Goal: Check status: Check status

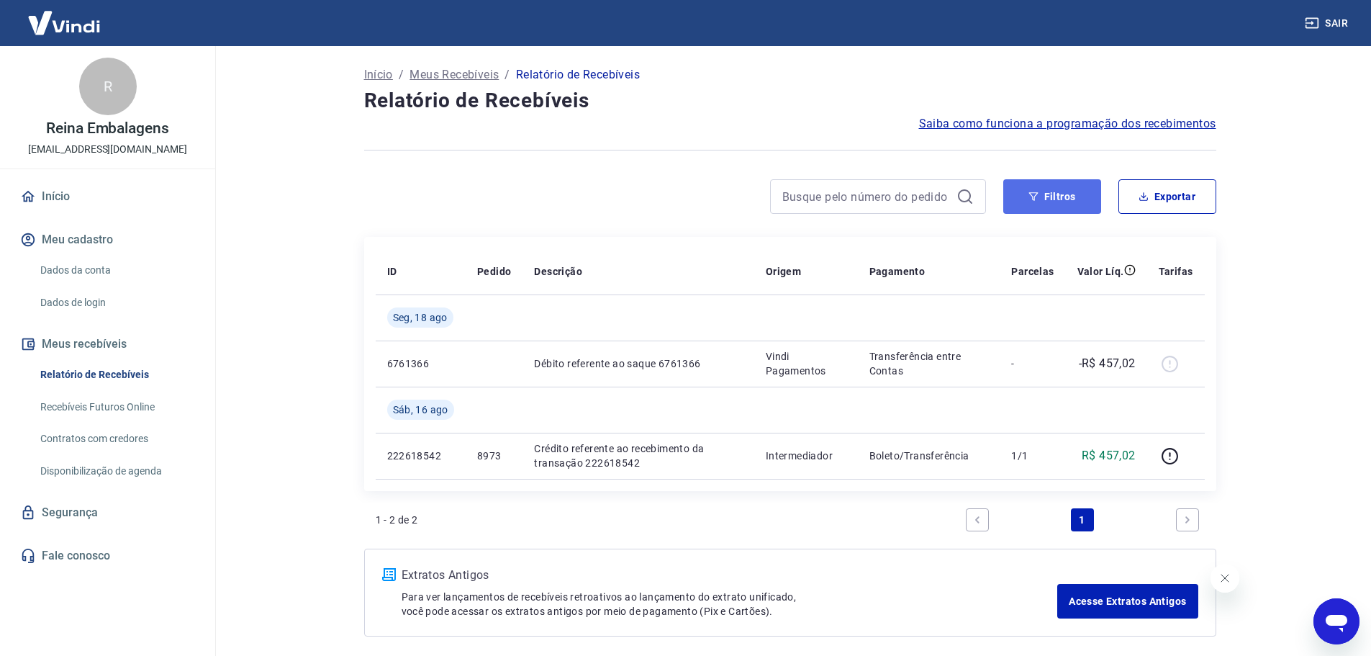
click at [1034, 203] on button "Filtros" at bounding box center [1052, 196] width 98 height 35
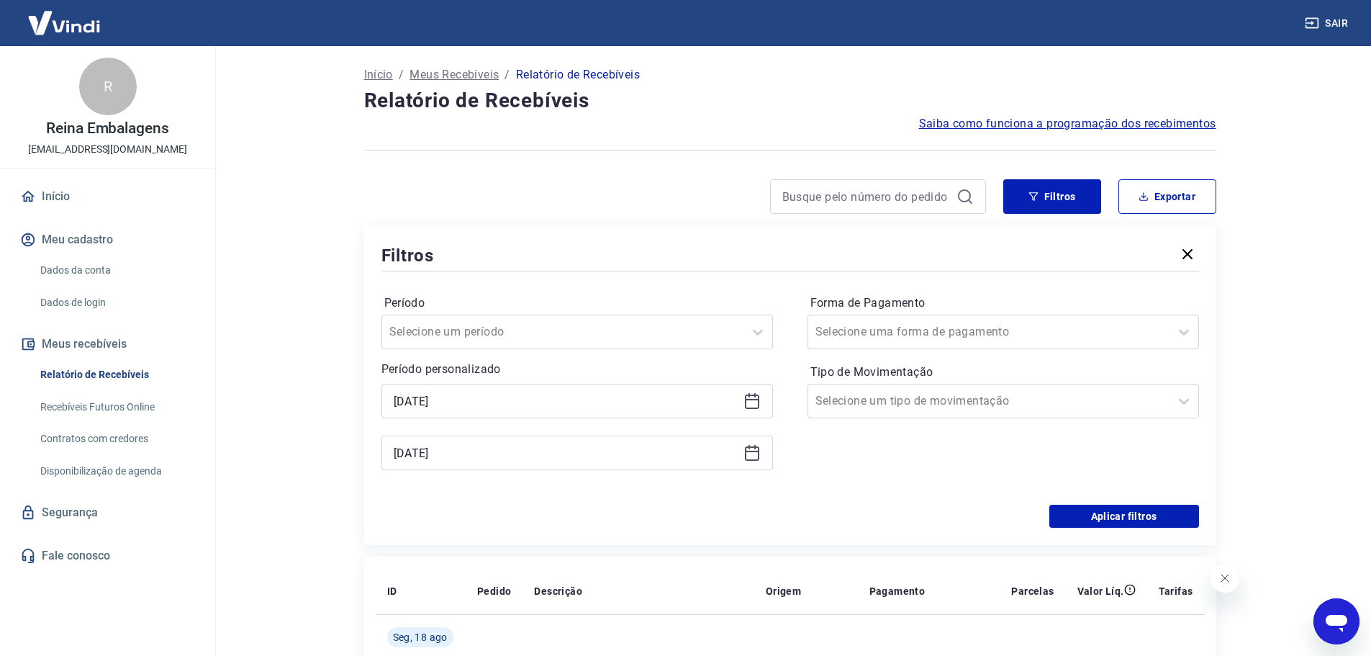
click at [754, 395] on icon at bounding box center [754, 395] width 1 height 4
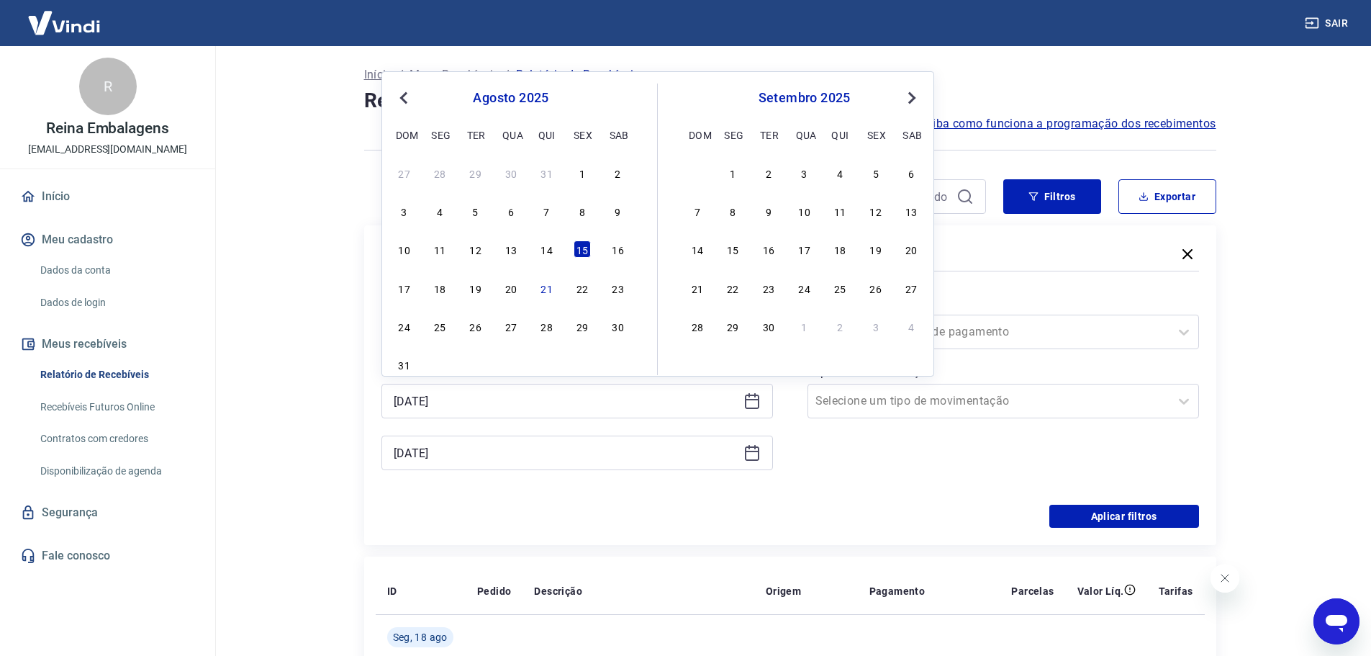
click at [405, 98] on span "Previous Month" at bounding box center [405, 97] width 0 height 17
click at [542, 290] on div "24" at bounding box center [546, 287] width 17 height 17
type input "[DATE]"
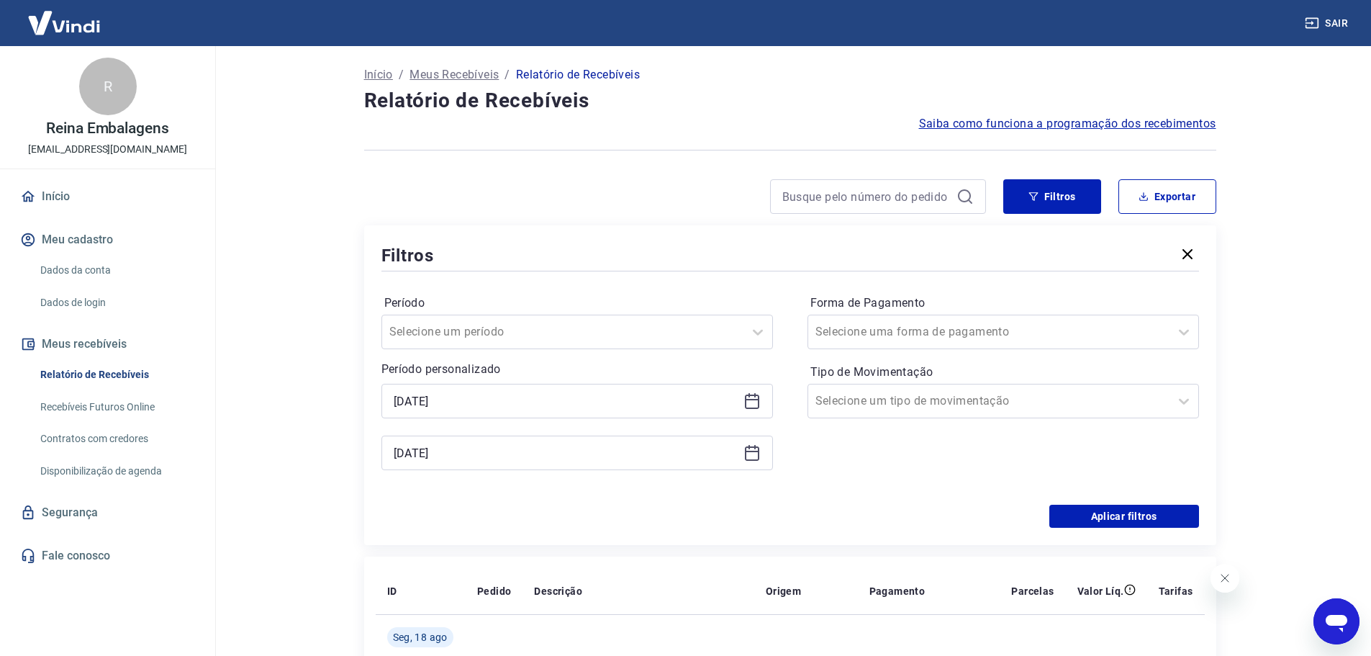
click at [754, 454] on icon at bounding box center [751, 452] width 17 height 17
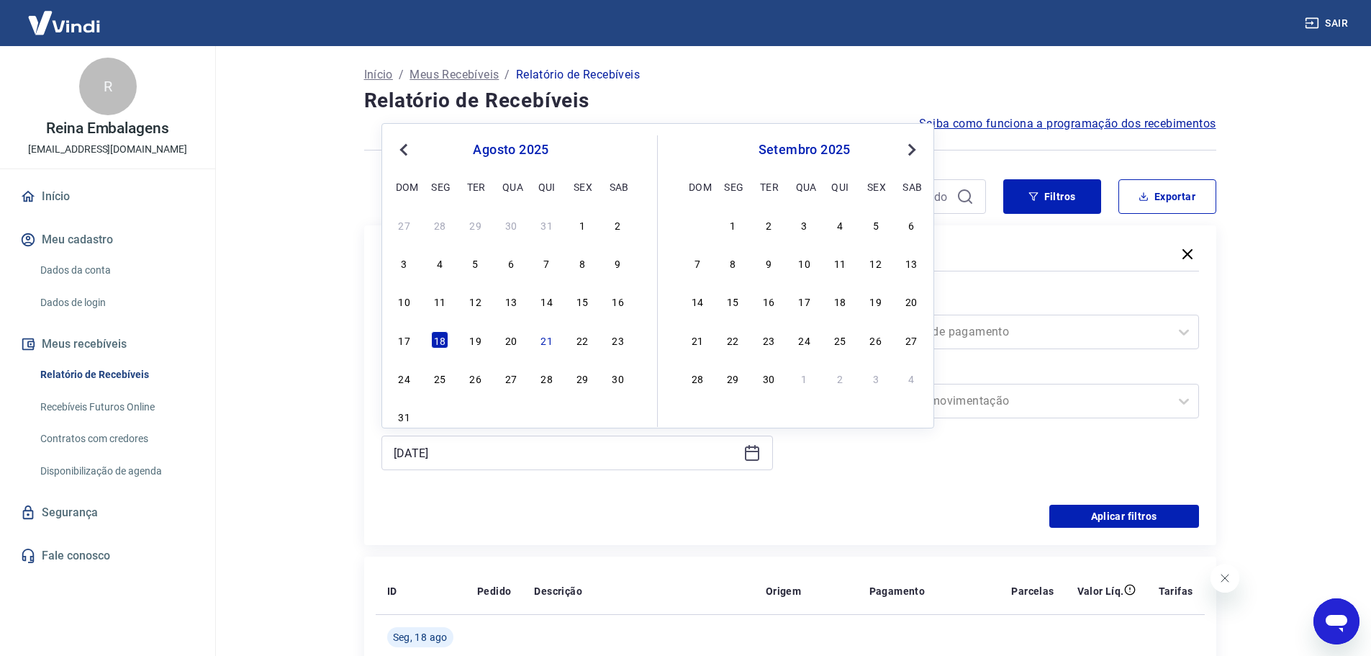
click at [405, 151] on span "Previous Month" at bounding box center [405, 149] width 0 height 17
click at [543, 338] on div "24" at bounding box center [546, 339] width 17 height 17
type input "[DATE]"
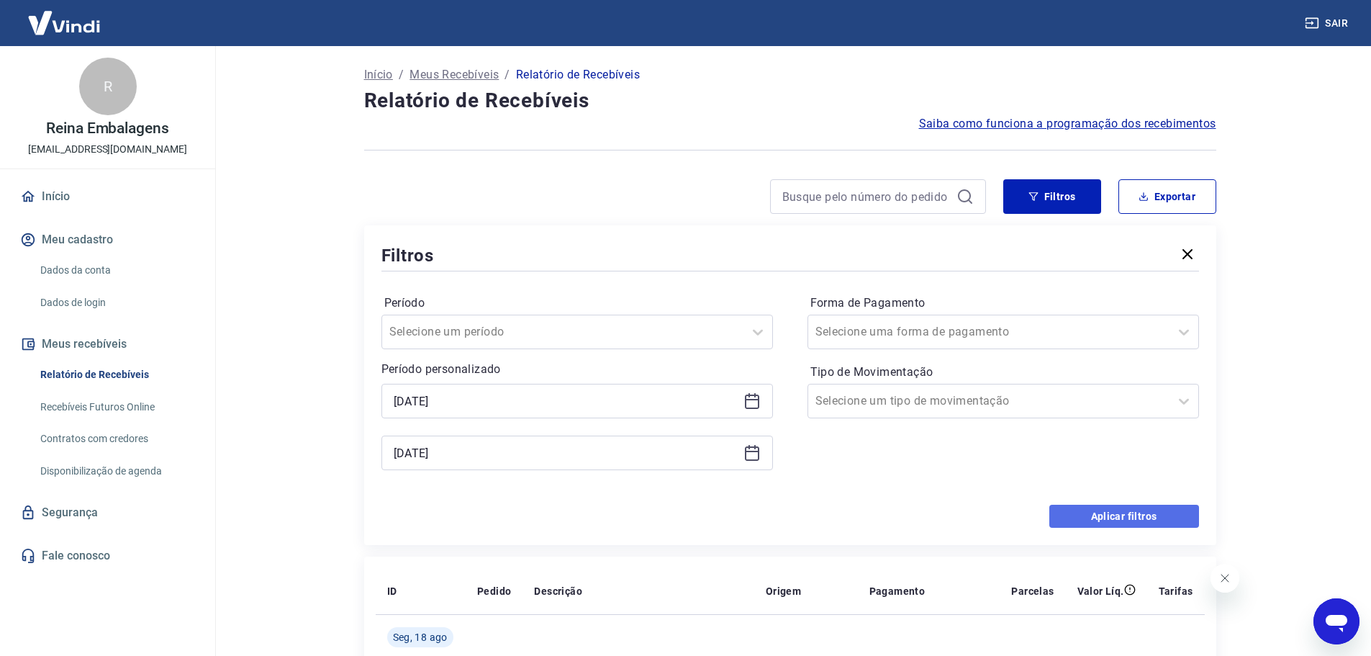
click at [1174, 514] on button "Aplicar filtros" at bounding box center [1124, 516] width 150 height 23
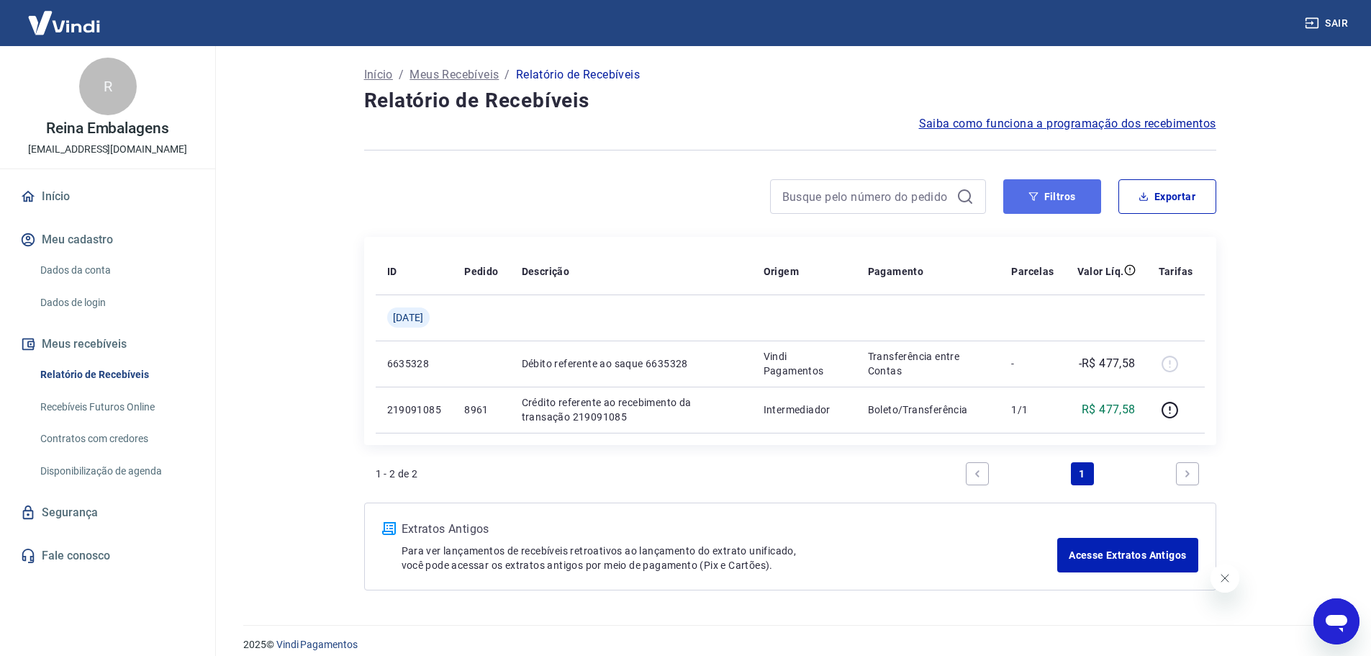
click at [1068, 199] on button "Filtros" at bounding box center [1052, 196] width 98 height 35
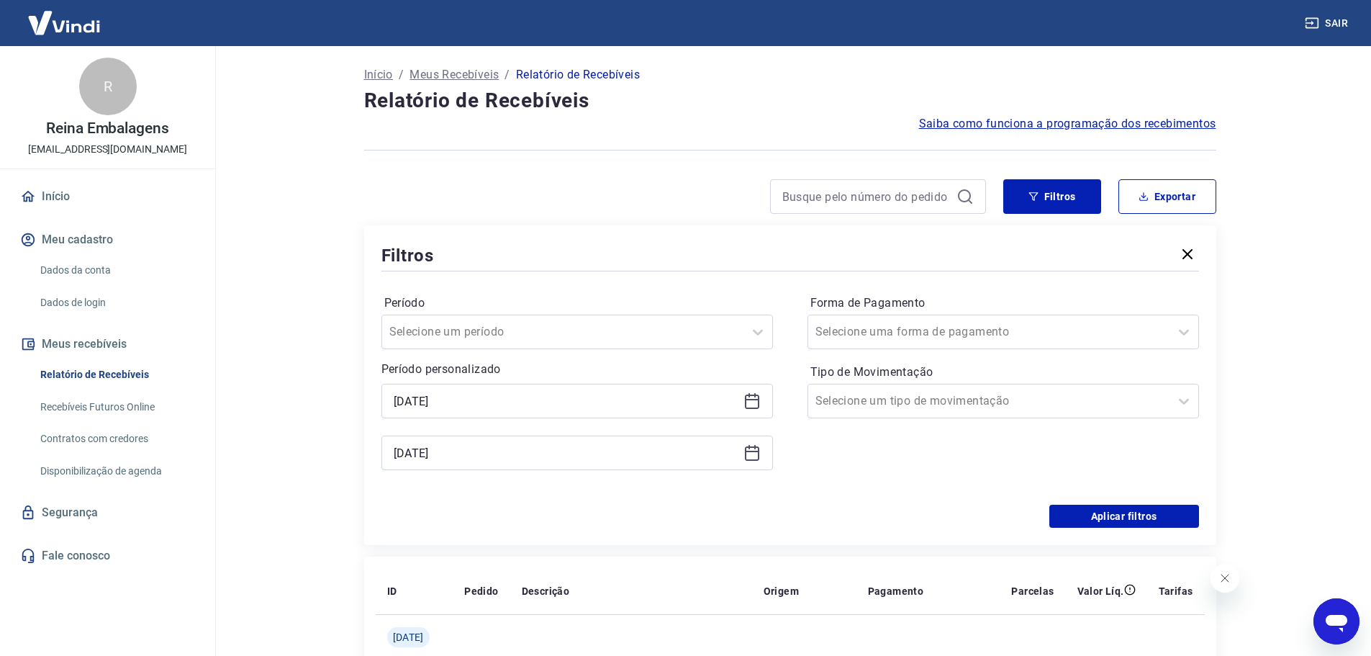
click at [752, 397] on icon at bounding box center [751, 400] width 17 height 17
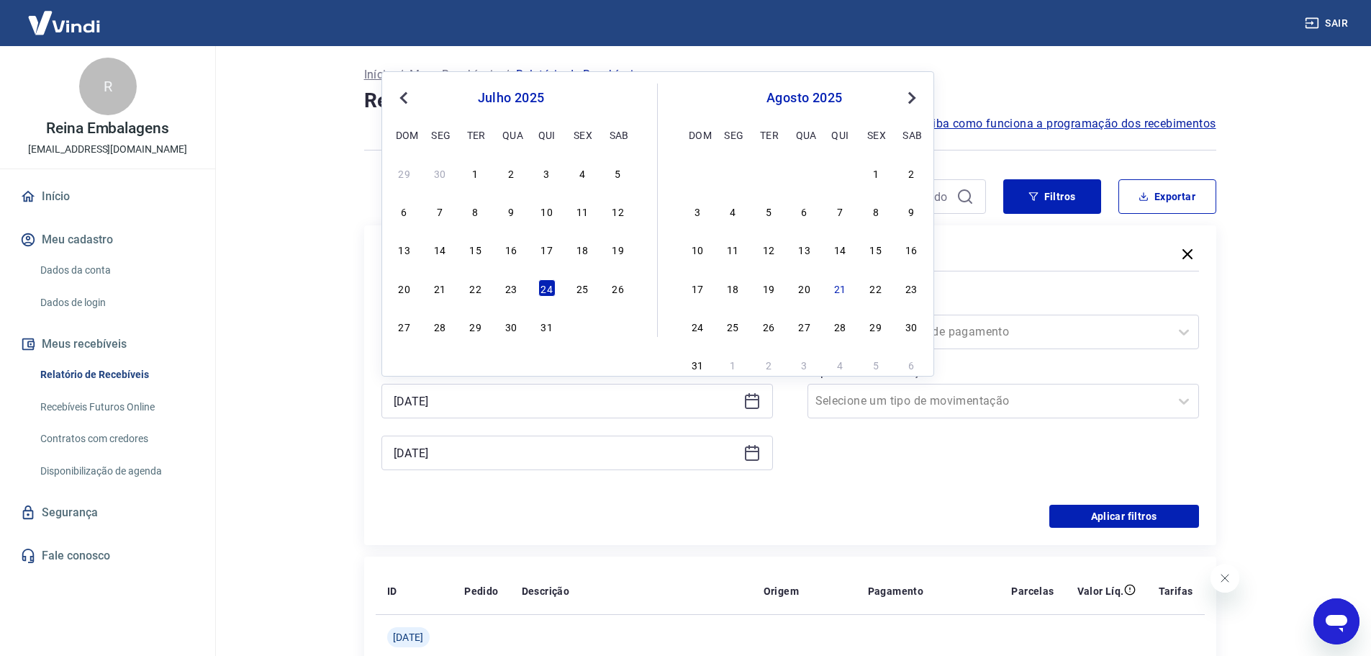
click at [439, 290] on div "21" at bounding box center [439, 287] width 17 height 17
type input "[DATE]"
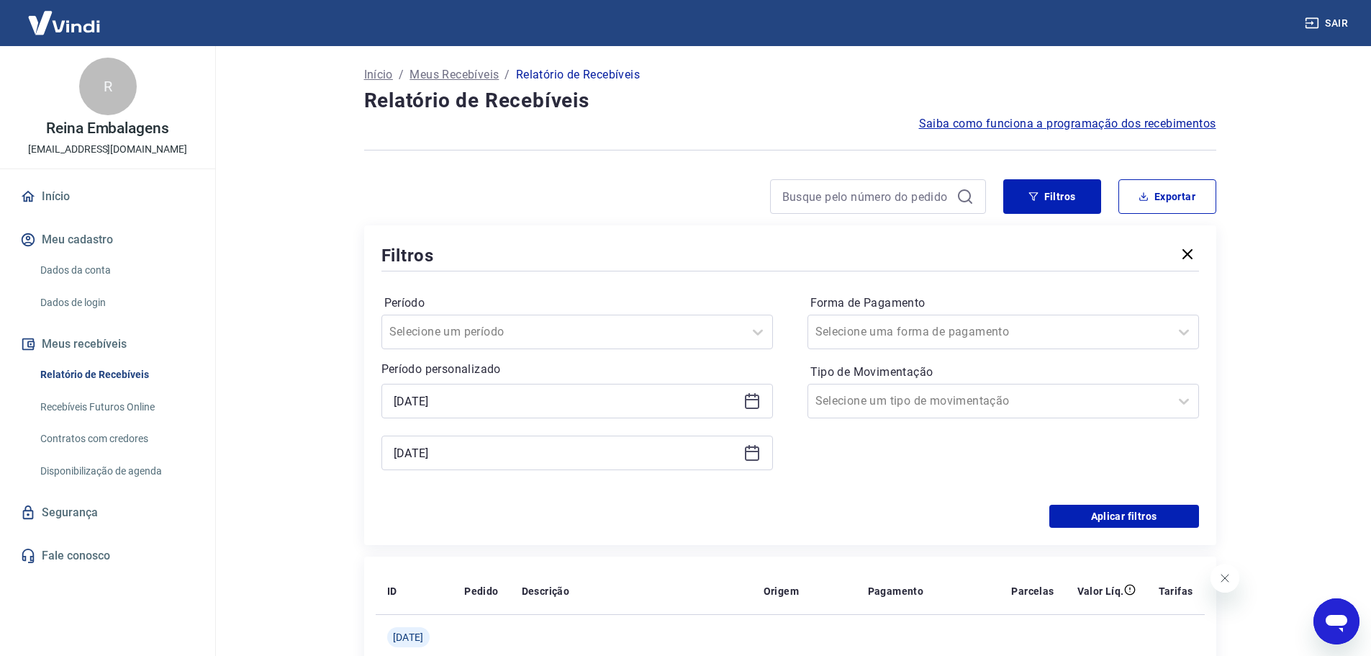
click at [747, 453] on icon at bounding box center [751, 452] width 17 height 17
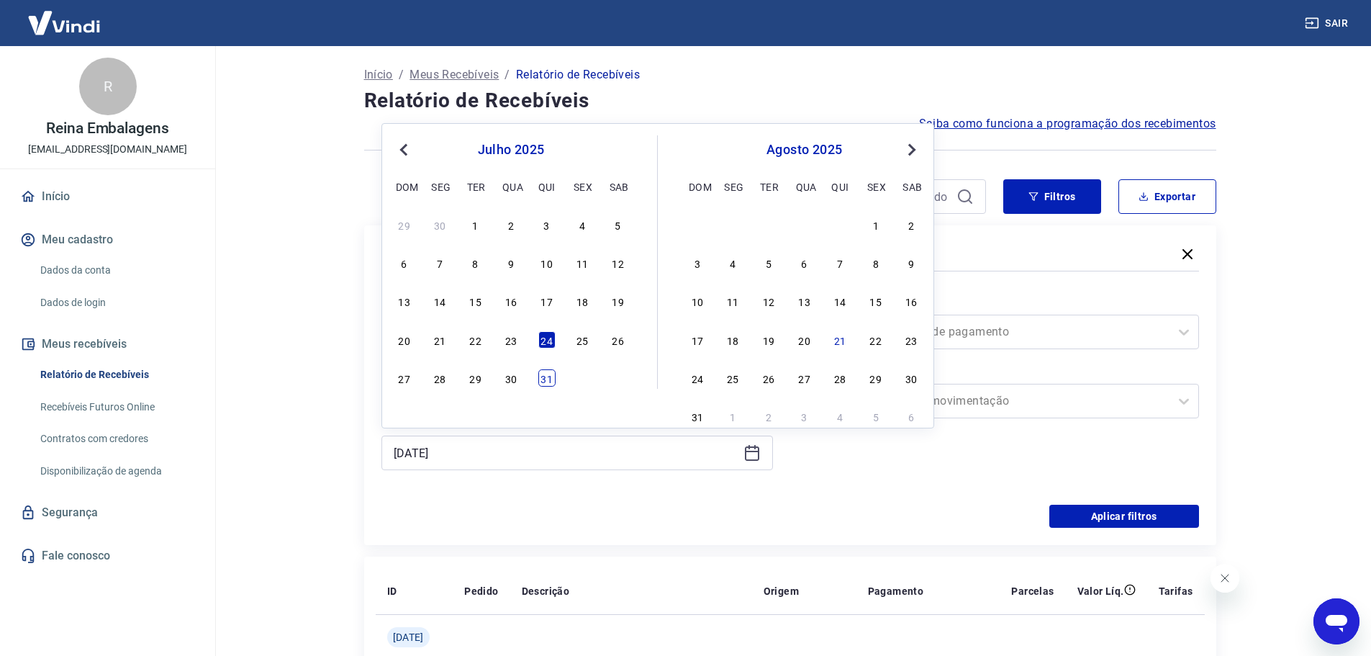
click at [549, 377] on div "31" at bounding box center [546, 377] width 17 height 17
type input "[DATE]"
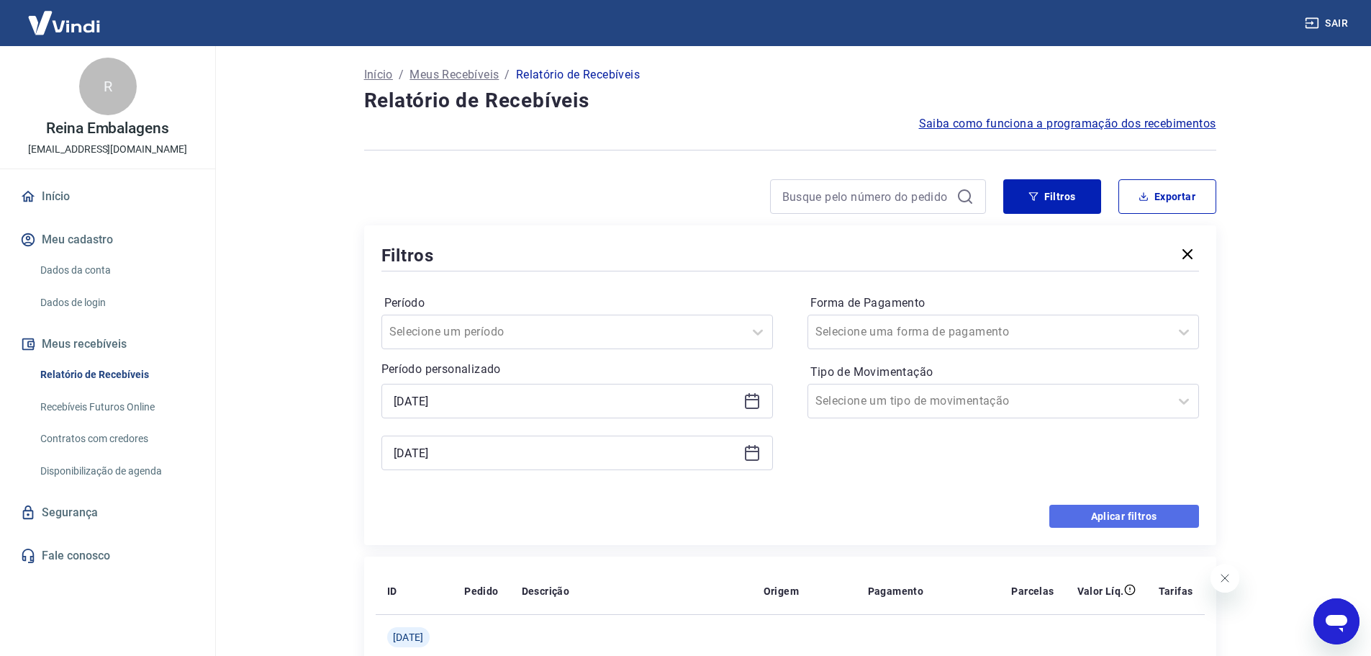
click at [1118, 516] on button "Aplicar filtros" at bounding box center [1124, 516] width 150 height 23
